Goal: Transaction & Acquisition: Purchase product/service

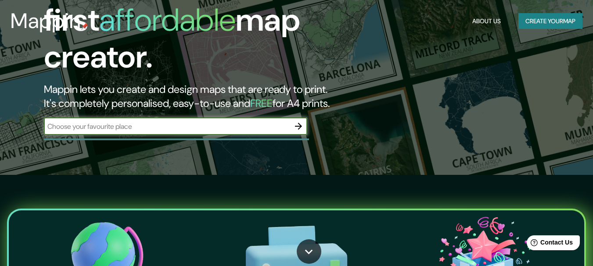
scroll to position [10, 0]
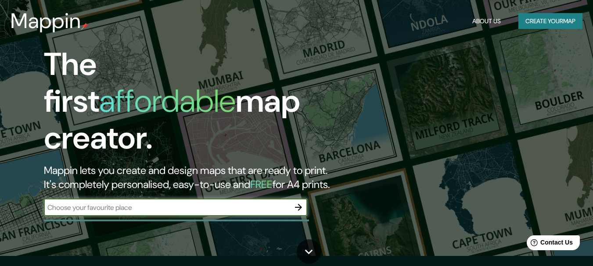
click at [585, 48] on html "Mappin About Us Create your map The first affordable map creator. Mappin lets y…" at bounding box center [296, 123] width 593 height 266
click at [74, 203] on input "text" at bounding box center [167, 208] width 246 height 10
type input "i"
type input "villeta, [GEOGRAPHIC_DATA]"
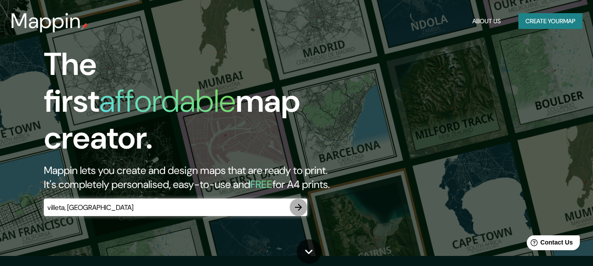
click at [297, 202] on icon "button" at bounding box center [298, 207] width 11 height 11
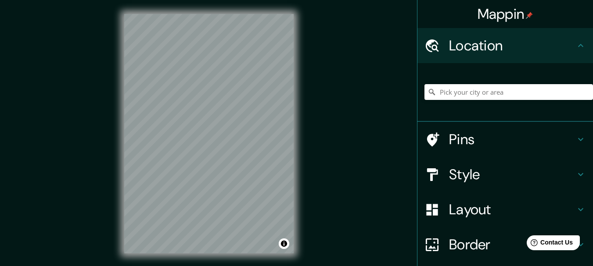
click at [312, 168] on div "Mappin Location Pins Style Layout Border Choose a border. Hint : you can make l…" at bounding box center [296, 141] width 593 height 282
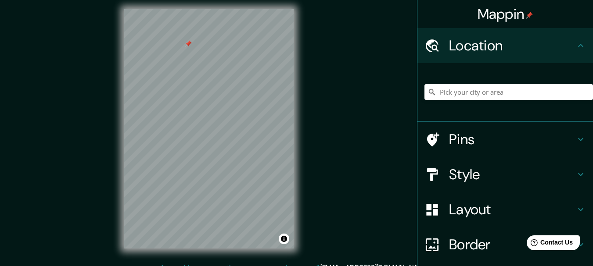
click at [188, 43] on div at bounding box center [188, 43] width 7 height 7
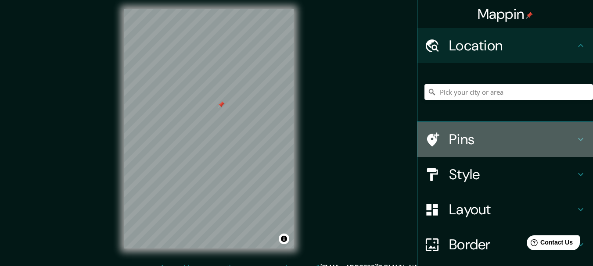
click at [567, 145] on h4 "Pins" at bounding box center [512, 140] width 126 height 18
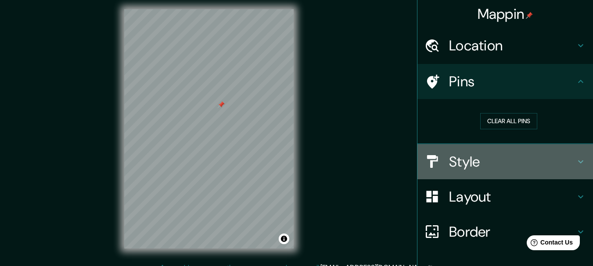
click at [577, 165] on icon at bounding box center [580, 162] width 11 height 11
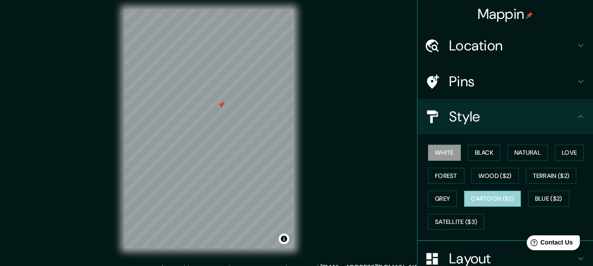
click at [482, 200] on button "Cartoon ($2)" at bounding box center [492, 199] width 57 height 16
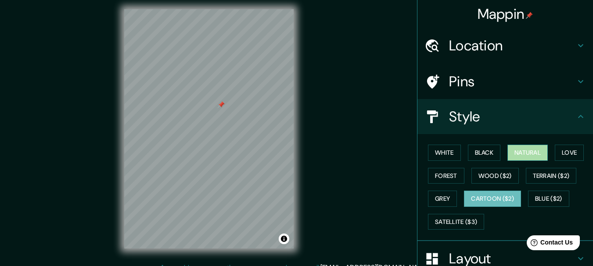
click at [520, 152] on button "Natural" at bounding box center [527, 153] width 40 height 16
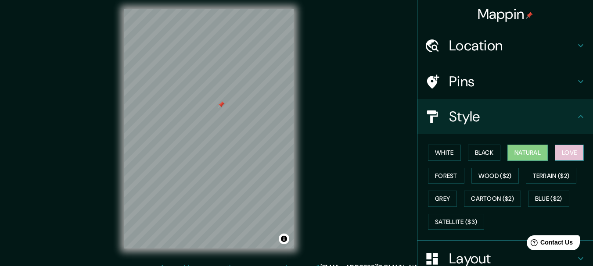
click at [565, 151] on button "Love" at bounding box center [569, 153] width 29 height 16
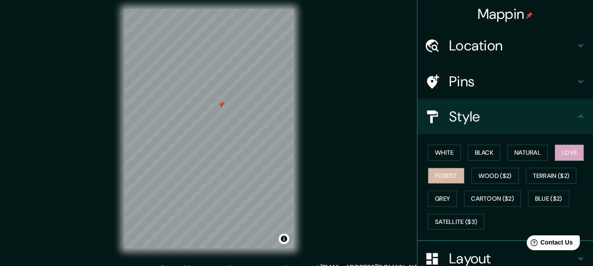
click at [442, 172] on button "Forest" at bounding box center [446, 176] width 36 height 16
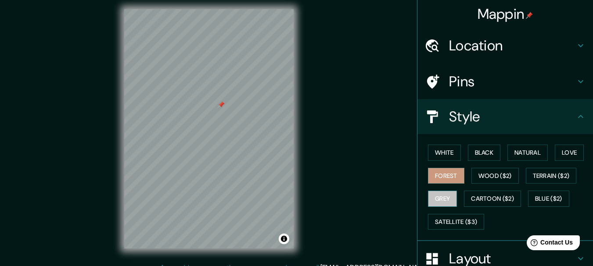
click at [432, 198] on button "Grey" at bounding box center [442, 199] width 29 height 16
click at [491, 158] on button "Black" at bounding box center [484, 153] width 33 height 16
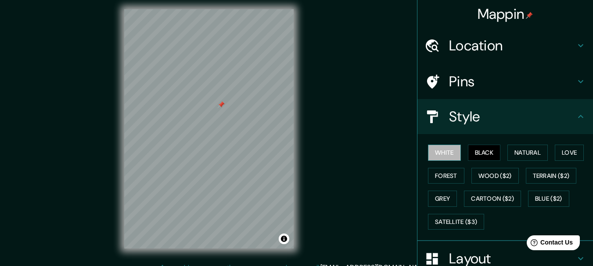
click at [428, 155] on button "White" at bounding box center [444, 153] width 33 height 16
click at [429, 174] on button "Forest" at bounding box center [446, 176] width 36 height 16
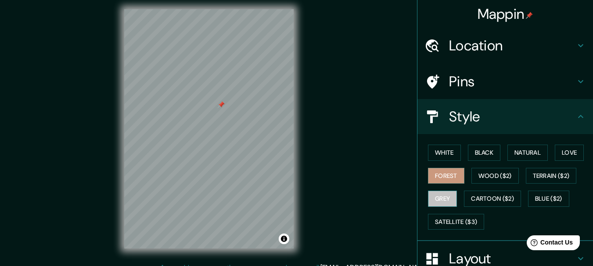
click at [432, 196] on button "Grey" at bounding box center [442, 199] width 29 height 16
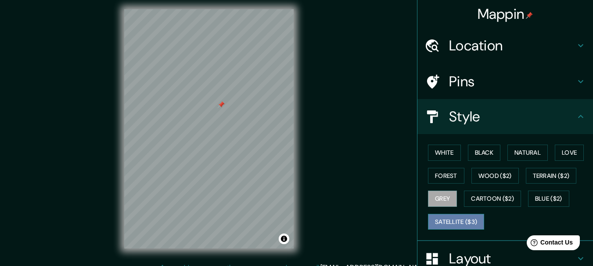
click at [432, 217] on button "Satellite ($3)" at bounding box center [456, 222] width 56 height 16
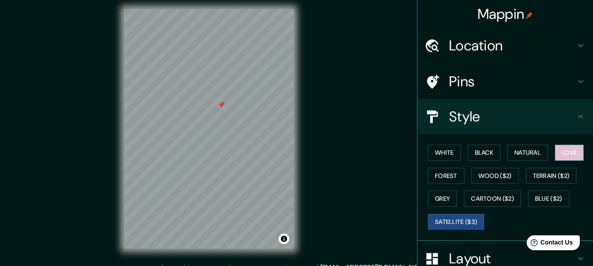
click at [559, 154] on button "Love" at bounding box center [569, 153] width 29 height 16
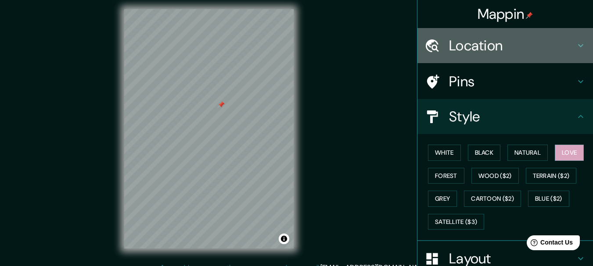
click at [575, 47] on icon at bounding box center [580, 45] width 11 height 11
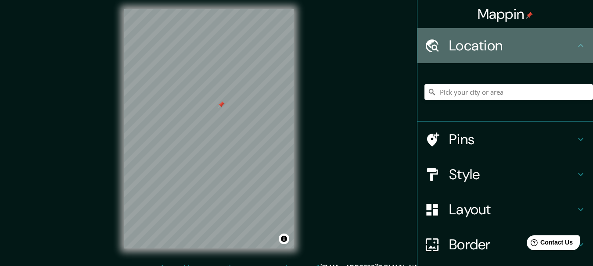
click at [575, 47] on icon at bounding box center [580, 45] width 11 height 11
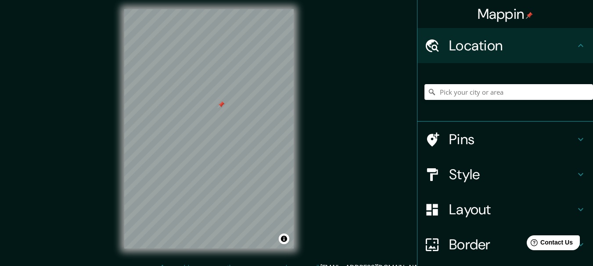
click at [575, 47] on icon at bounding box center [580, 45] width 11 height 11
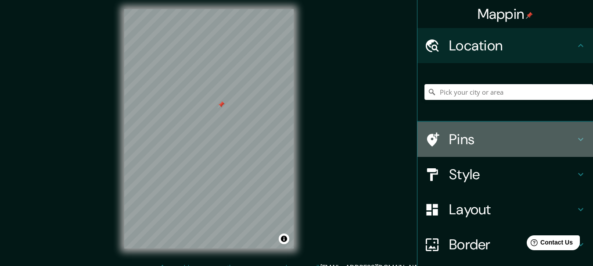
click at [575, 142] on icon at bounding box center [580, 139] width 11 height 11
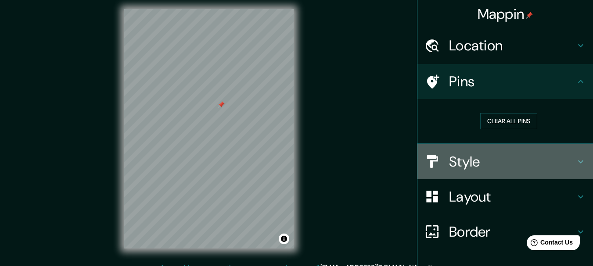
click at [576, 162] on icon at bounding box center [580, 162] width 11 height 11
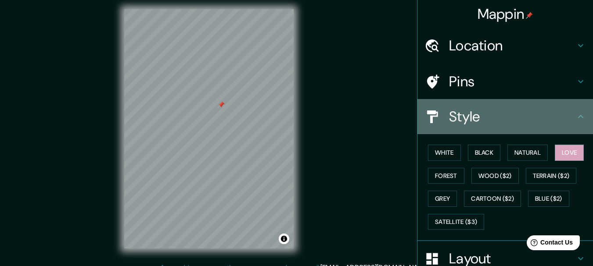
click at [575, 117] on icon at bounding box center [580, 116] width 11 height 11
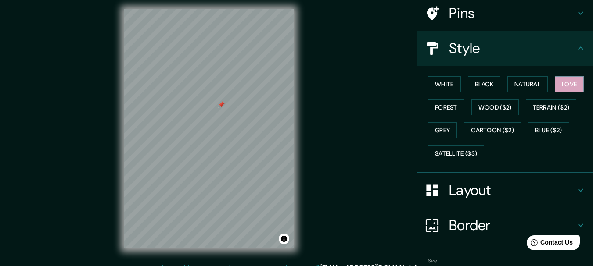
scroll to position [106, 0]
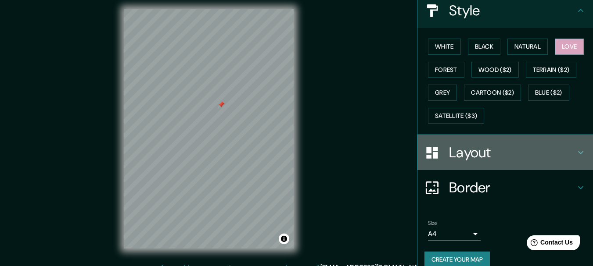
click at [575, 153] on icon at bounding box center [580, 152] width 11 height 11
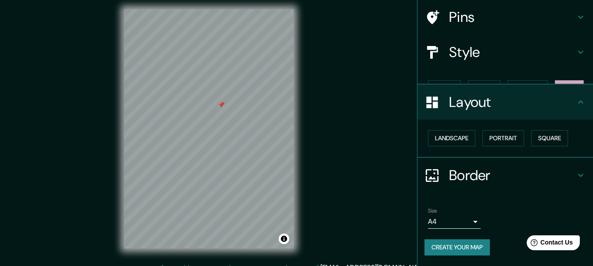
scroll to position [49, 0]
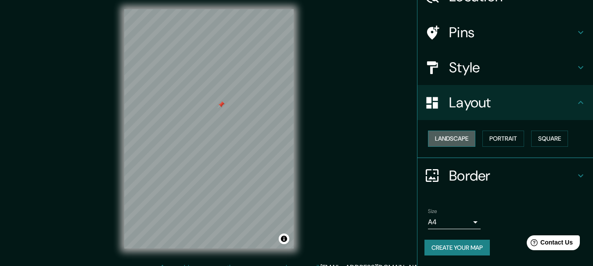
click at [451, 136] on button "Landscape" at bounding box center [451, 139] width 47 height 16
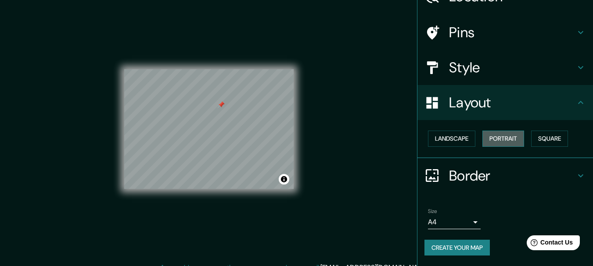
click at [498, 143] on button "Portrait" at bounding box center [503, 139] width 42 height 16
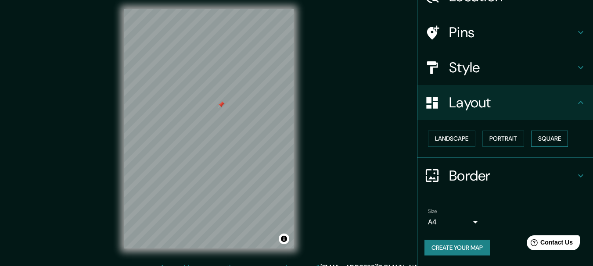
click at [543, 141] on button "Square" at bounding box center [549, 139] width 37 height 16
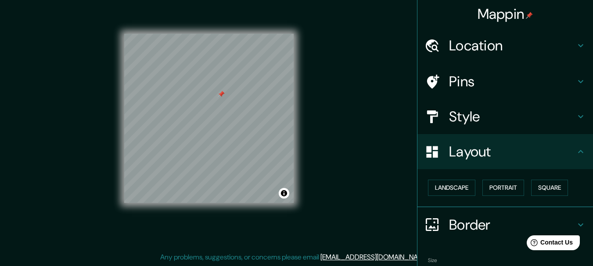
scroll to position [0, 0]
